Goal: Task Accomplishment & Management: Manage account settings

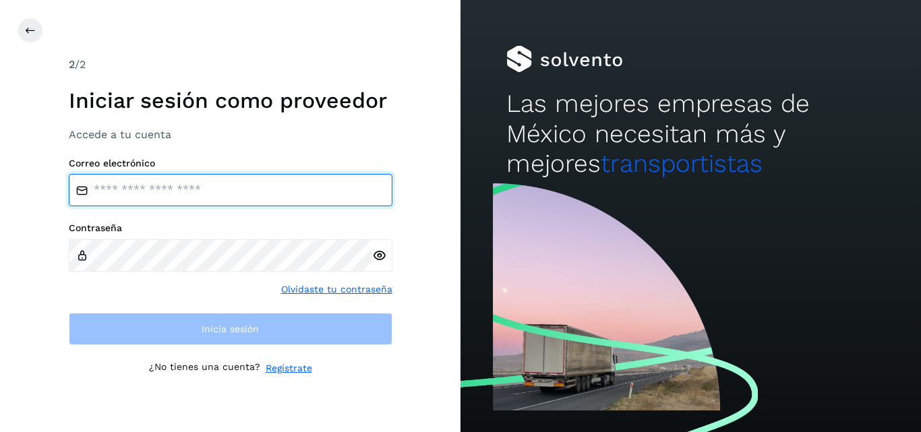
click at [260, 183] on input "email" at bounding box center [231, 190] width 324 height 32
type input "**********"
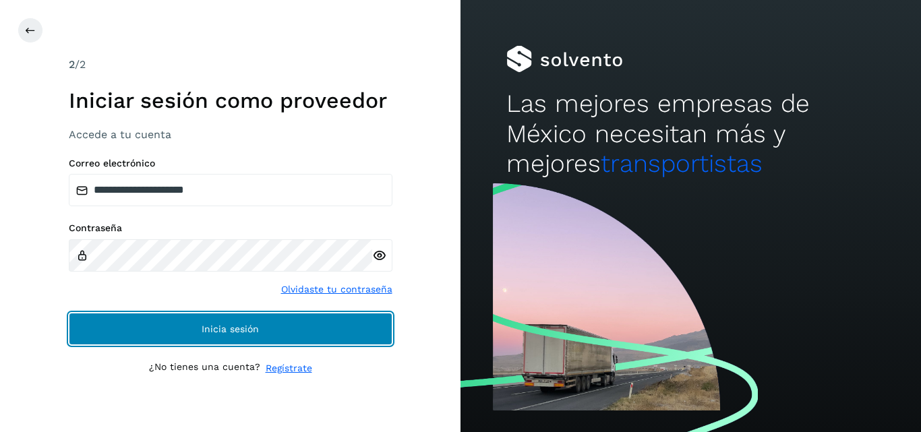
click at [205, 319] on button "Inicia sesión" at bounding box center [231, 329] width 324 height 32
click at [212, 325] on span "Inicia sesión" at bounding box center [230, 328] width 57 height 9
click at [251, 328] on span "Inicia sesión" at bounding box center [230, 328] width 57 height 9
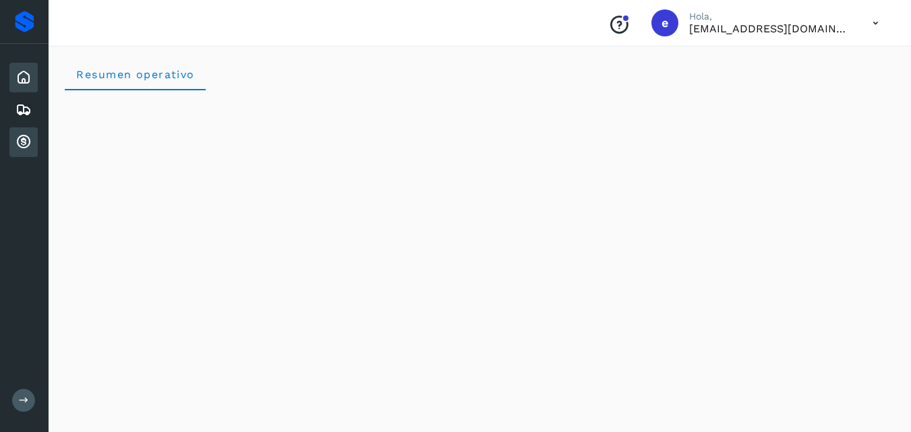
click at [28, 146] on icon at bounding box center [24, 142] width 16 height 16
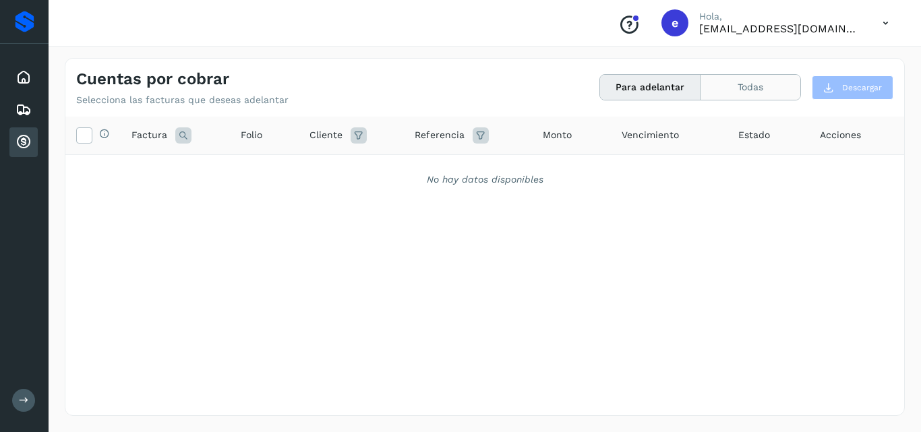
click at [737, 88] on button "Todas" at bounding box center [750, 87] width 100 height 25
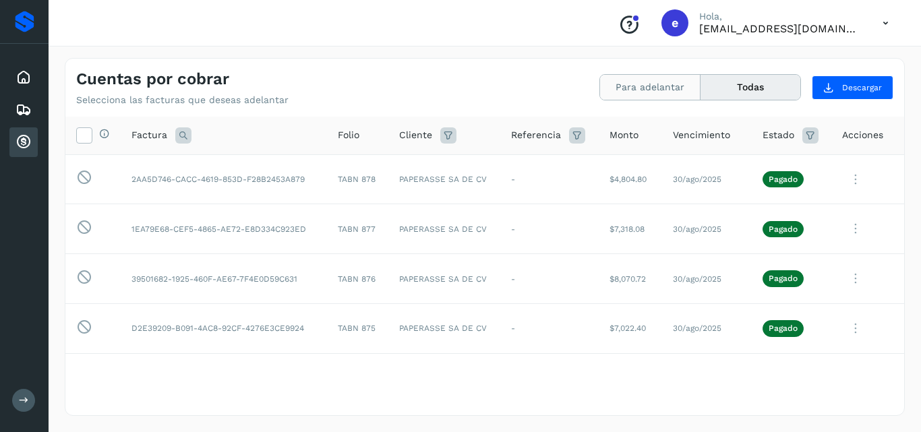
click at [652, 80] on button "Para adelantar" at bounding box center [650, 87] width 100 height 25
